Goal: Browse casually

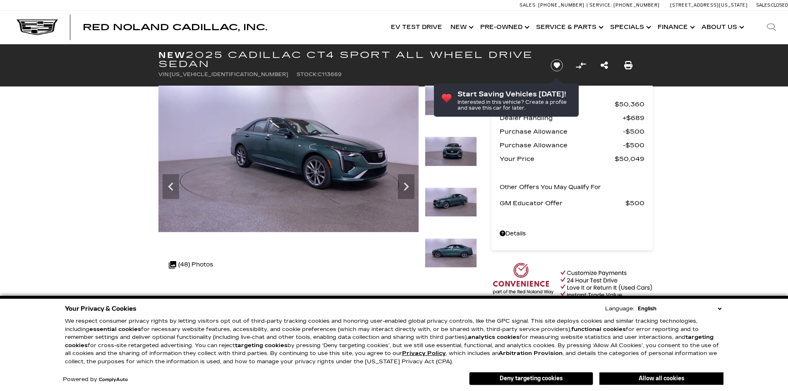
click at [407, 183] on icon "Next" at bounding box center [406, 186] width 17 height 17
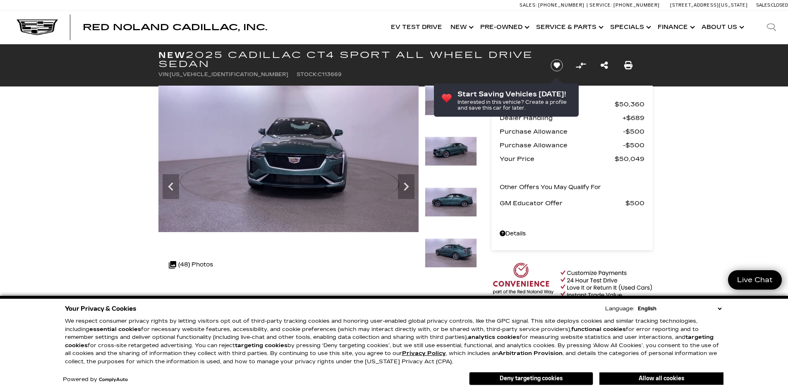
click at [407, 183] on icon "Next" at bounding box center [406, 186] width 17 height 17
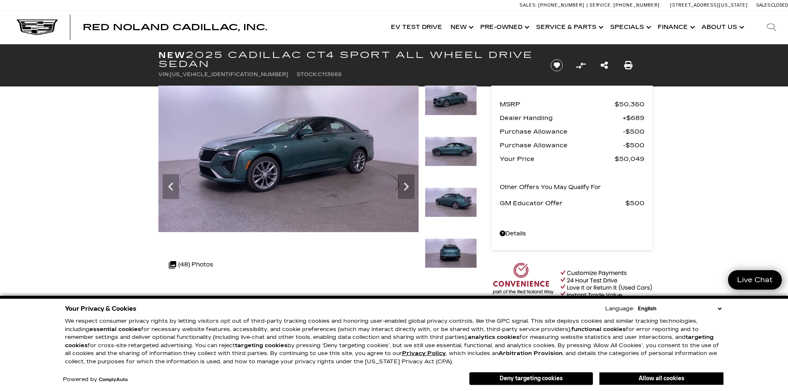
click at [407, 183] on icon "Next" at bounding box center [406, 186] width 17 height 17
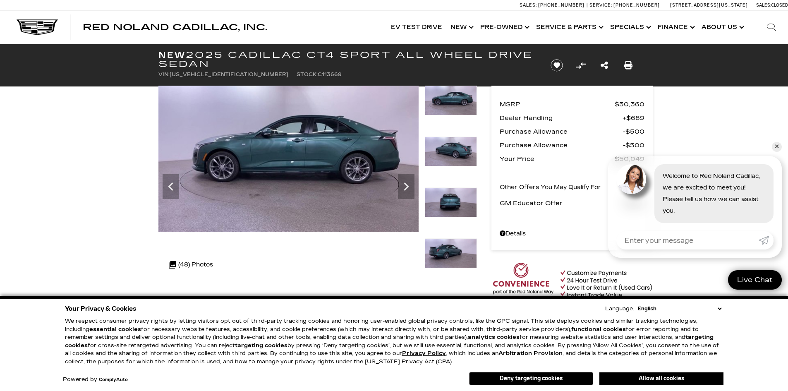
click at [407, 183] on icon "Next" at bounding box center [406, 186] width 17 height 17
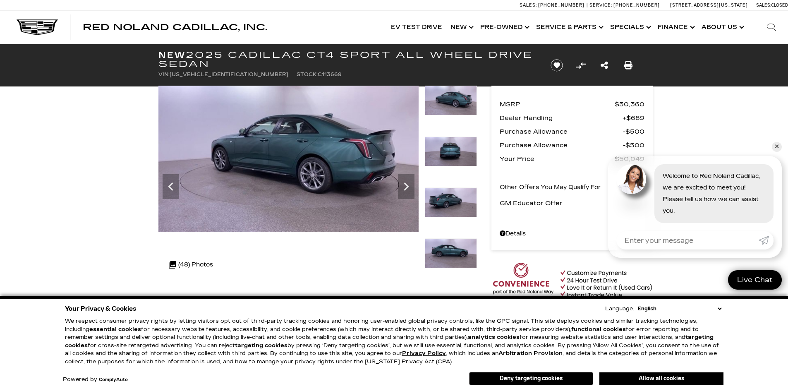
click at [407, 183] on icon "Next" at bounding box center [406, 186] width 17 height 17
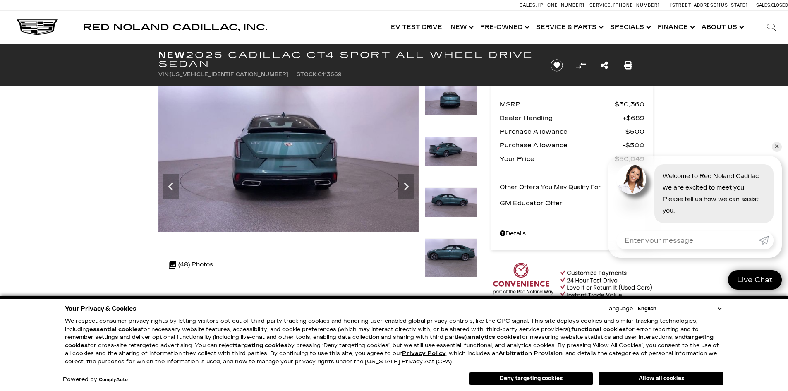
click at [407, 183] on icon "Next" at bounding box center [406, 186] width 17 height 17
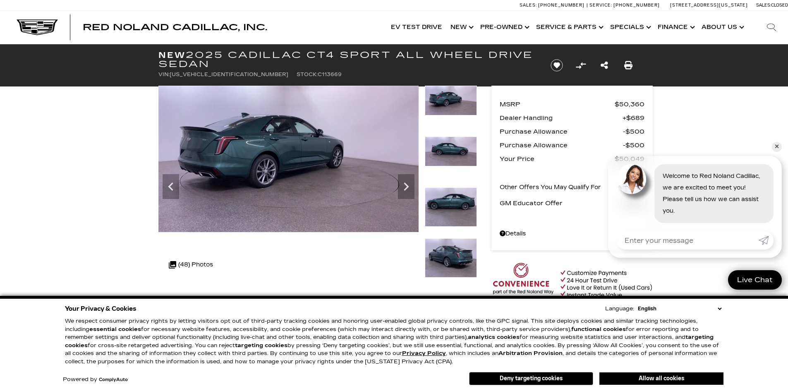
click at [407, 183] on icon "Next" at bounding box center [406, 186] width 17 height 17
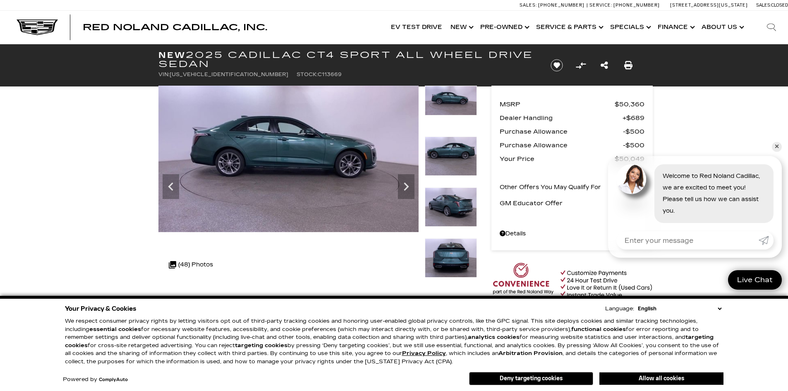
click at [407, 183] on icon "Next" at bounding box center [406, 186] width 17 height 17
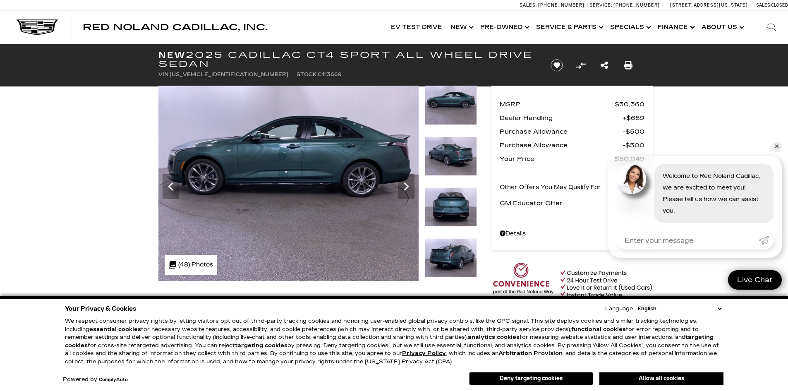
click at [407, 183] on icon "Next" at bounding box center [406, 186] width 17 height 17
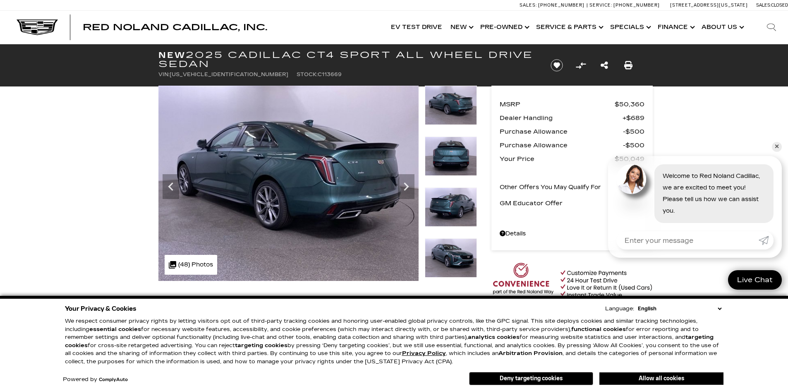
click at [407, 183] on icon "Next" at bounding box center [406, 186] width 17 height 17
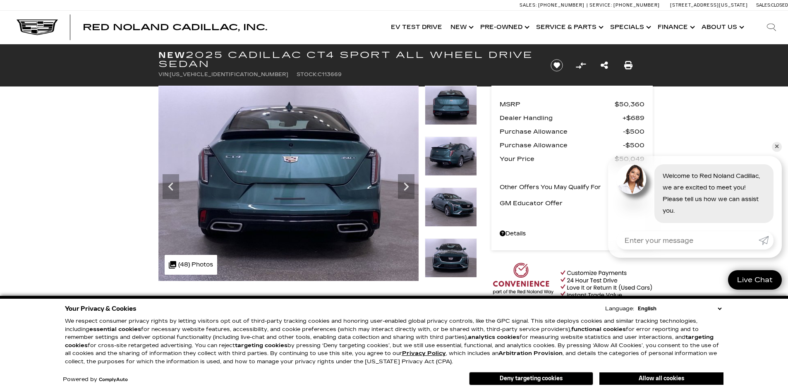
click at [407, 183] on icon "Next" at bounding box center [406, 186] width 17 height 17
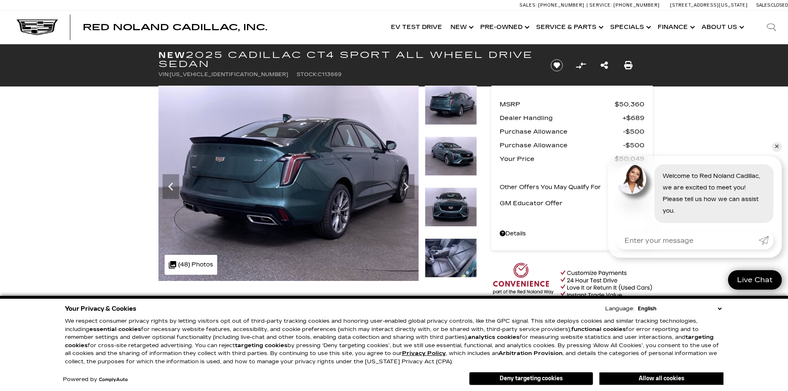
click at [407, 183] on icon "Next" at bounding box center [406, 186] width 17 height 17
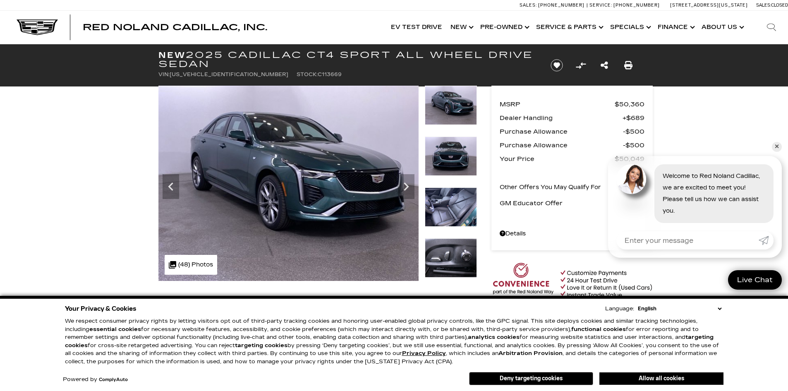
click at [407, 183] on icon "Next" at bounding box center [406, 186] width 17 height 17
